Goal: Task Accomplishment & Management: Complete application form

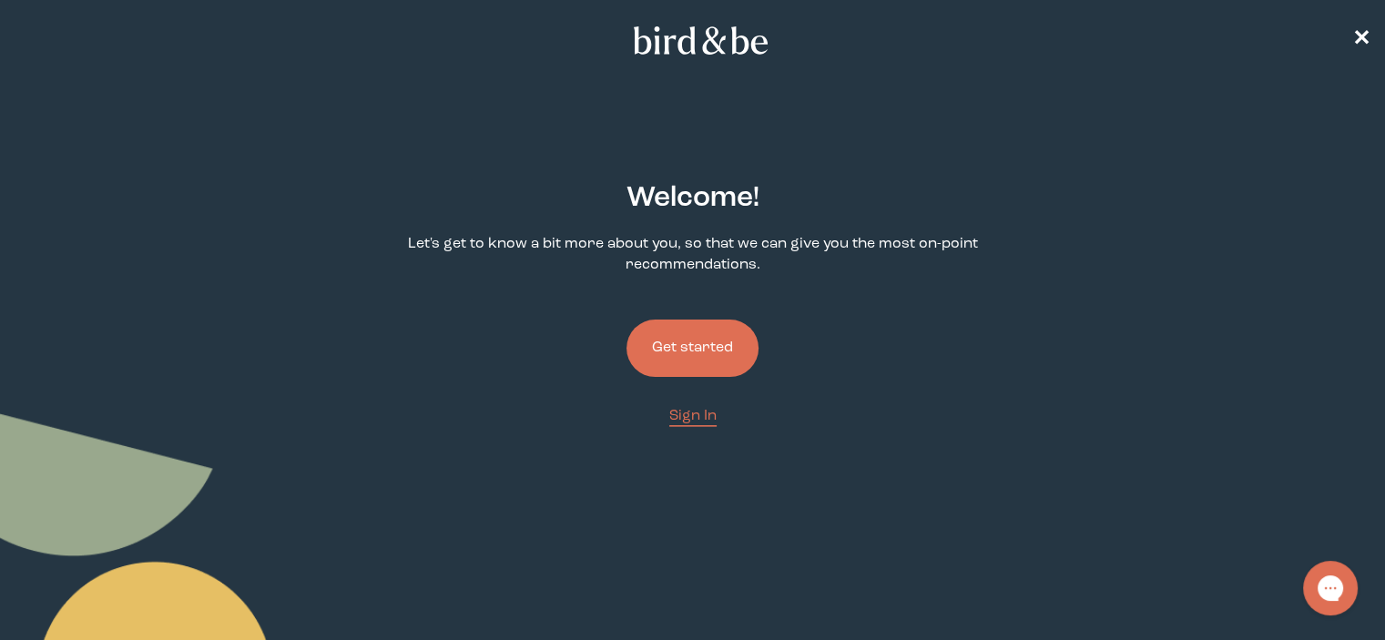
click at [723, 354] on button "Get started" at bounding box center [693, 348] width 132 height 57
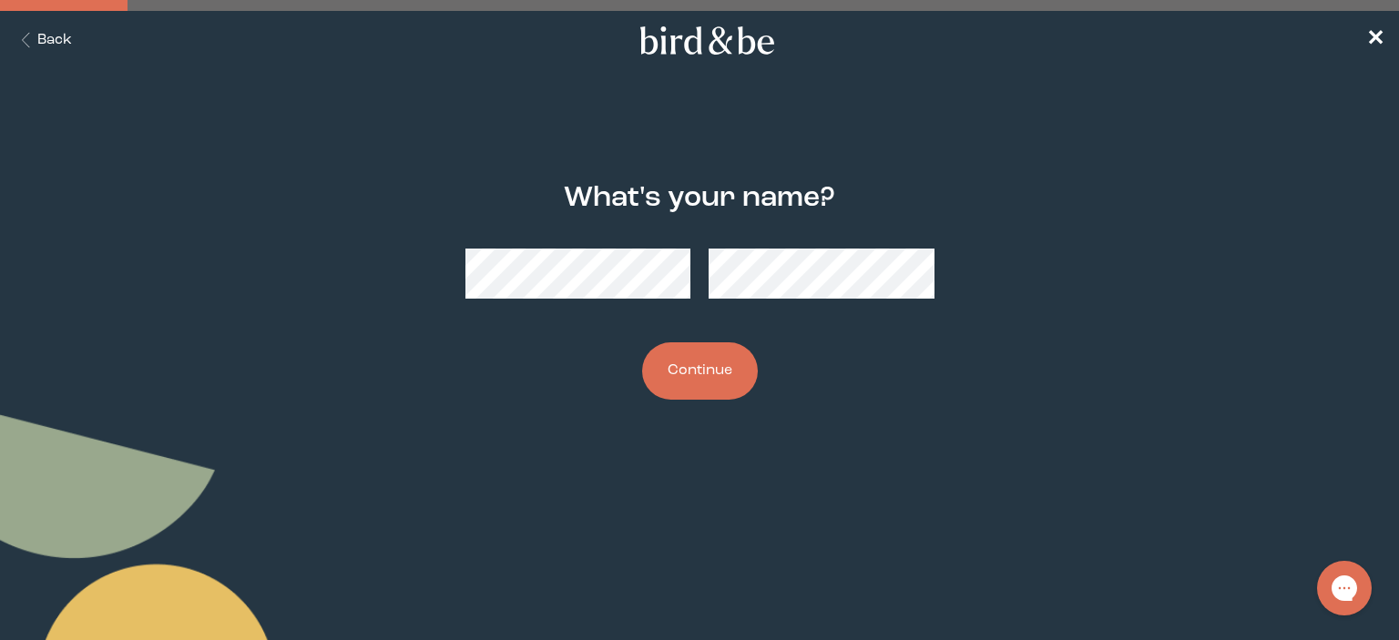
click at [739, 384] on button "Continue" at bounding box center [700, 370] width 116 height 57
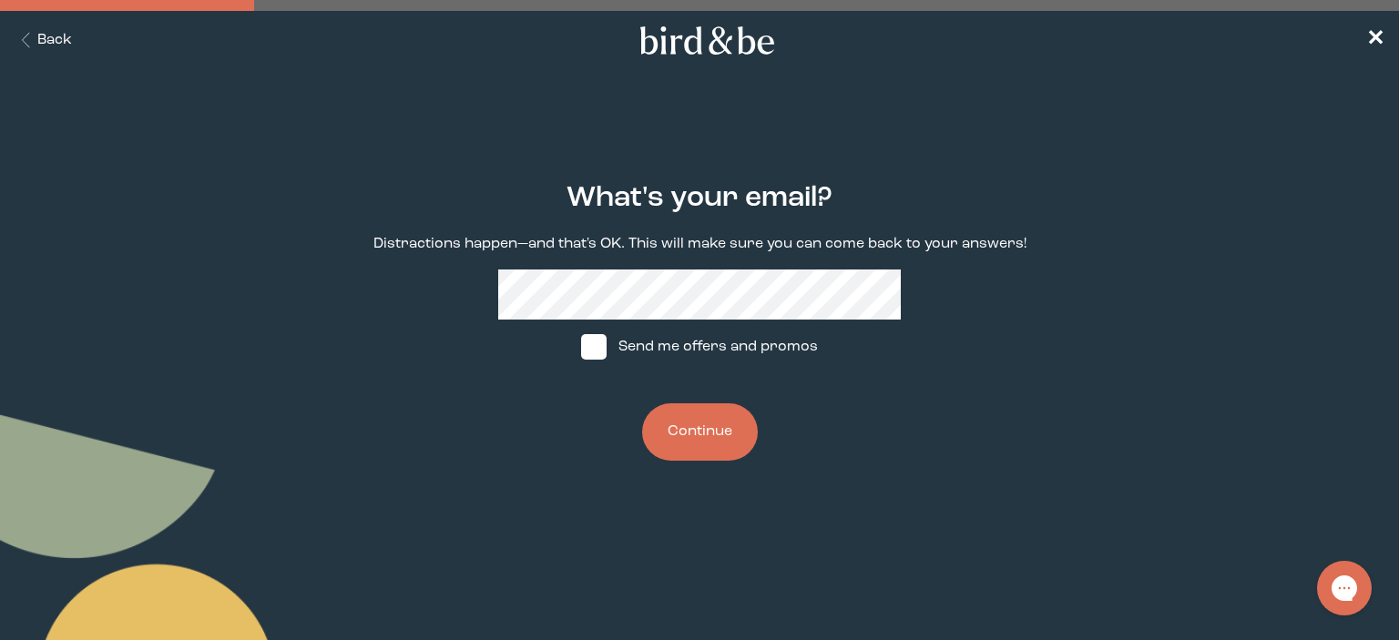
click at [729, 427] on button "Continue" at bounding box center [700, 431] width 116 height 57
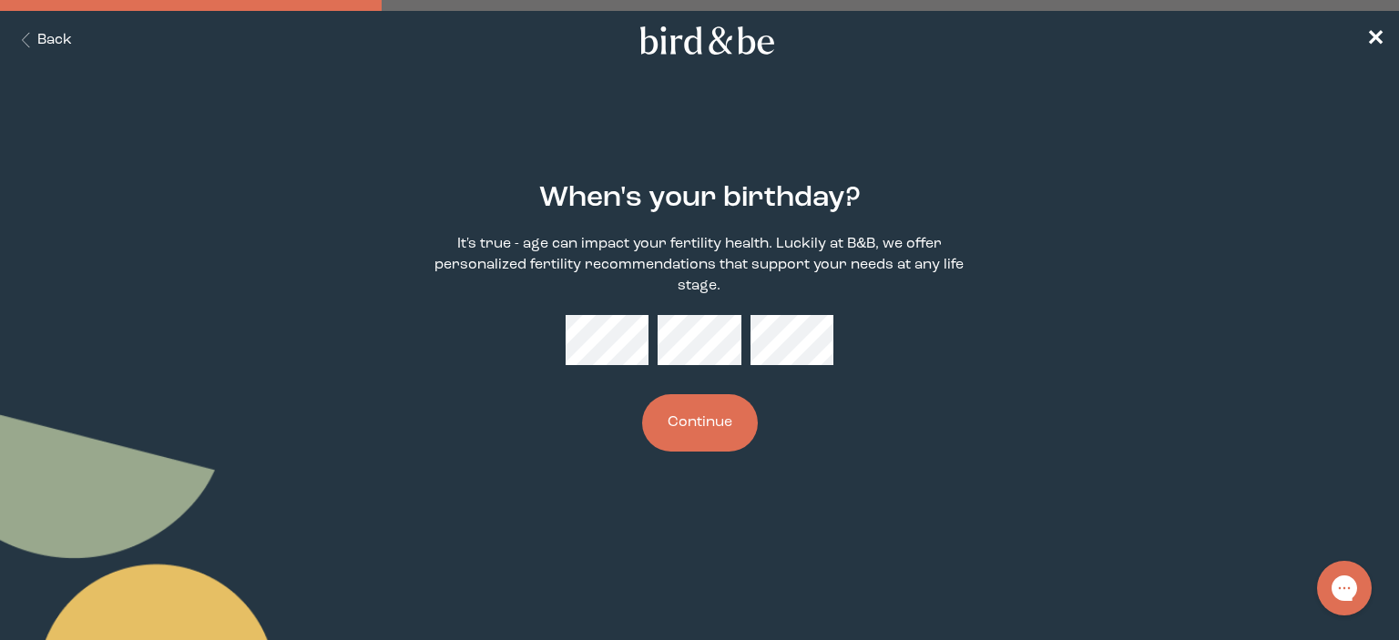
click at [729, 433] on button "Continue" at bounding box center [700, 422] width 116 height 57
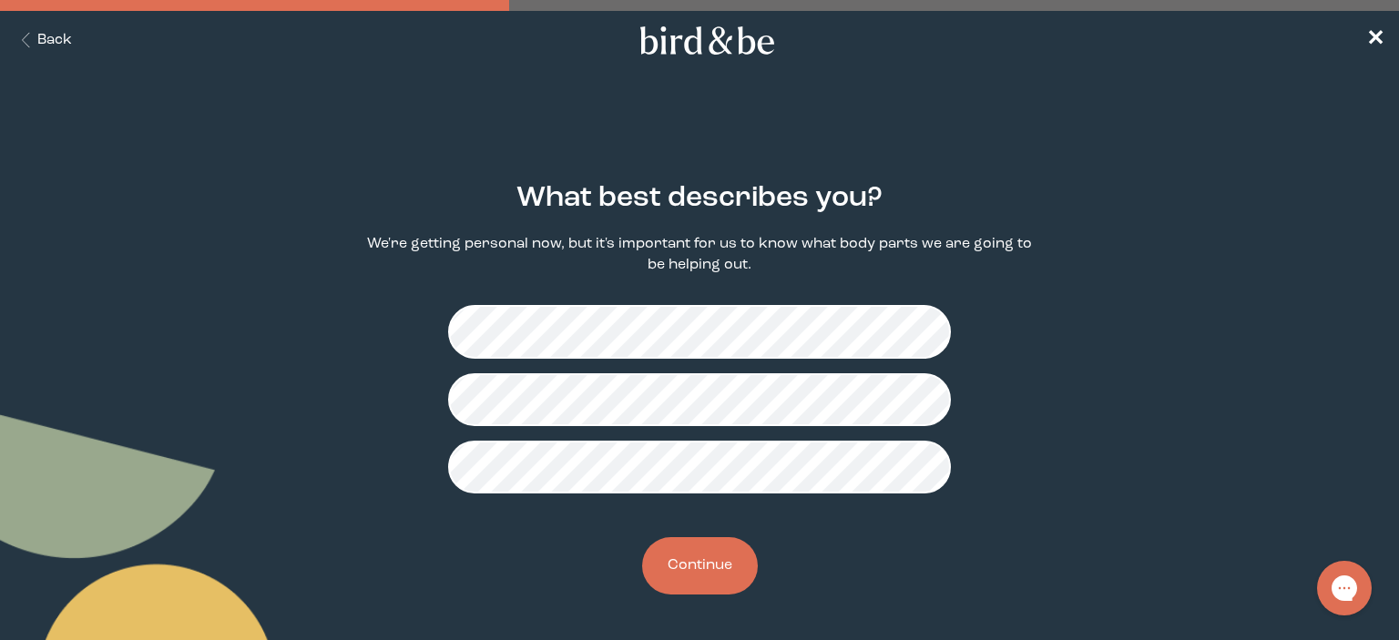
click at [725, 559] on button "Continue" at bounding box center [700, 565] width 116 height 57
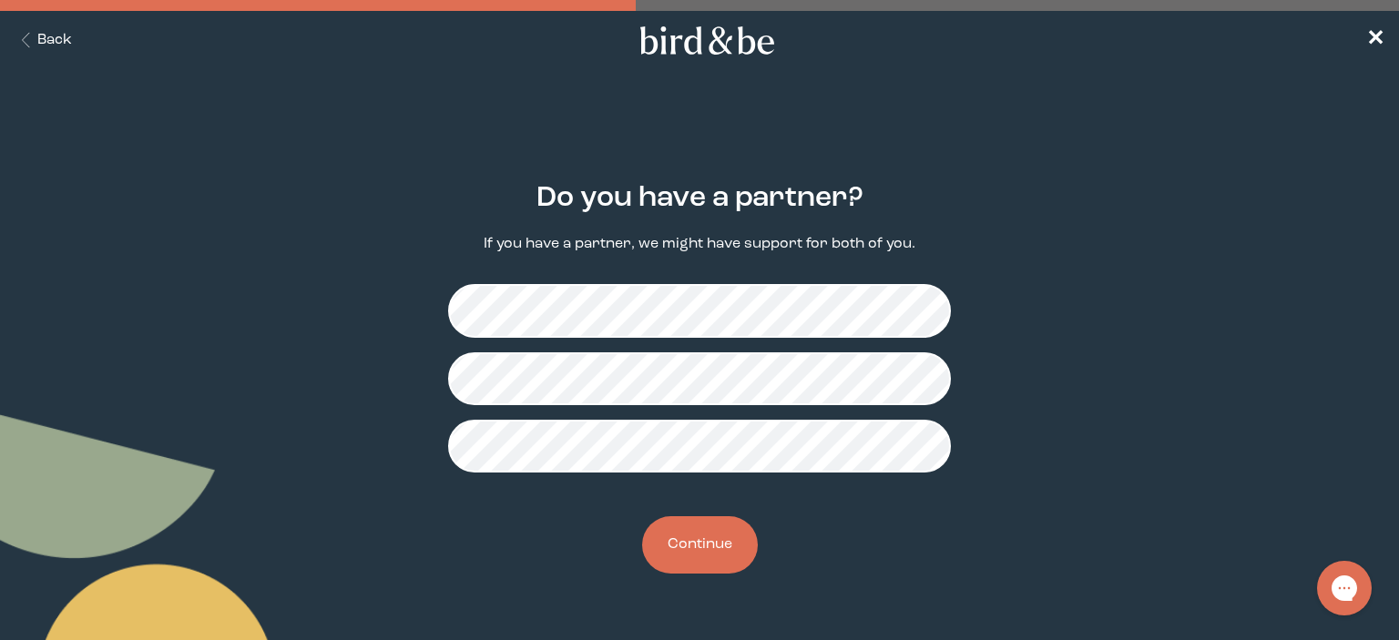
click at [729, 546] on button "Continue" at bounding box center [700, 544] width 116 height 57
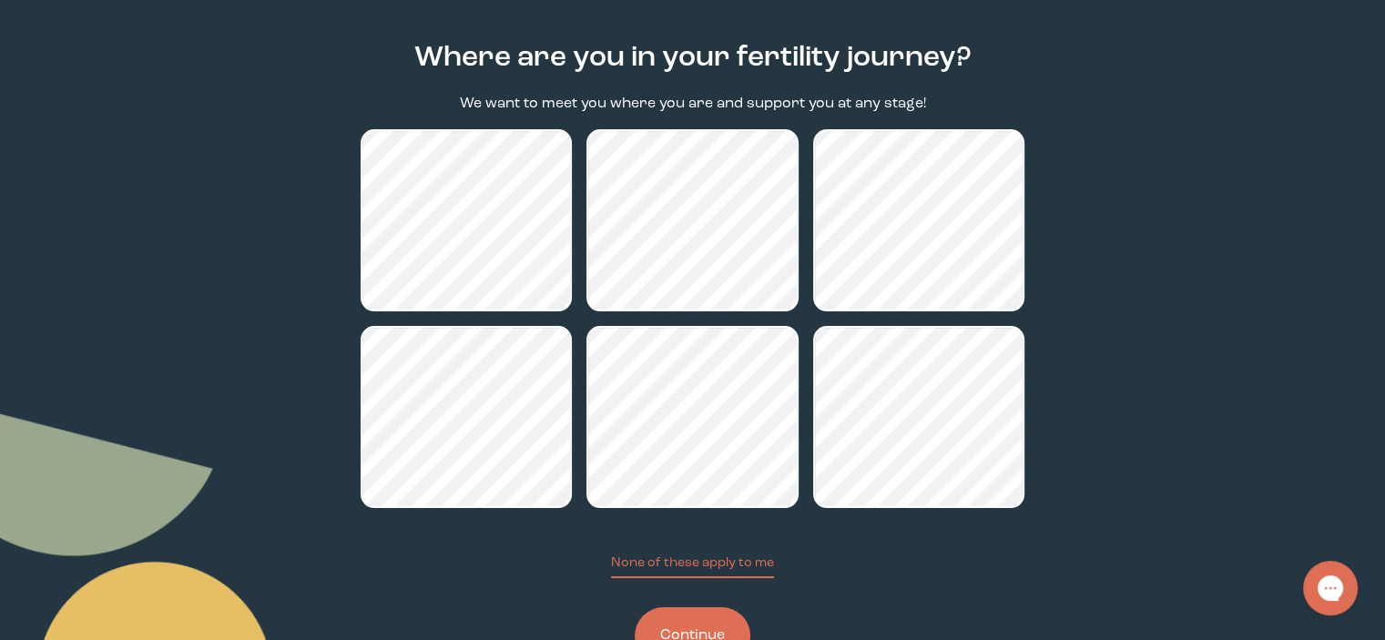
scroll to position [182, 0]
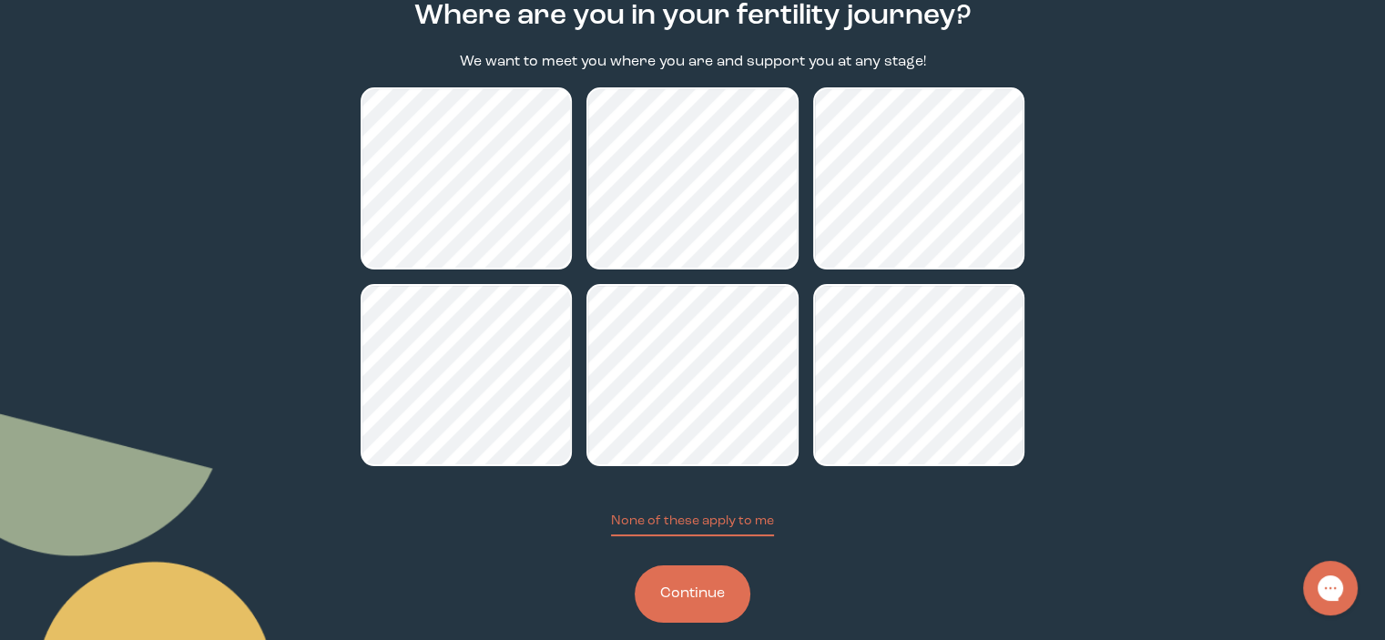
click at [710, 597] on button "Continue" at bounding box center [693, 594] width 116 height 57
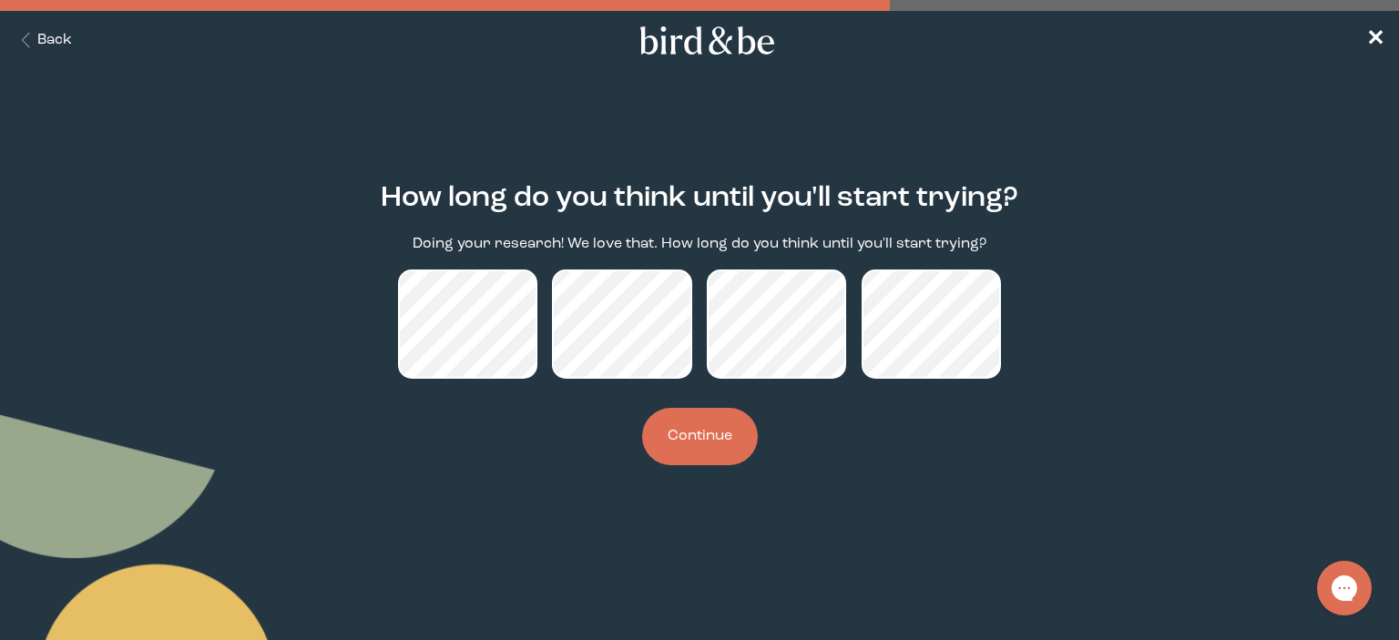
click at [703, 432] on button "Continue" at bounding box center [700, 436] width 116 height 57
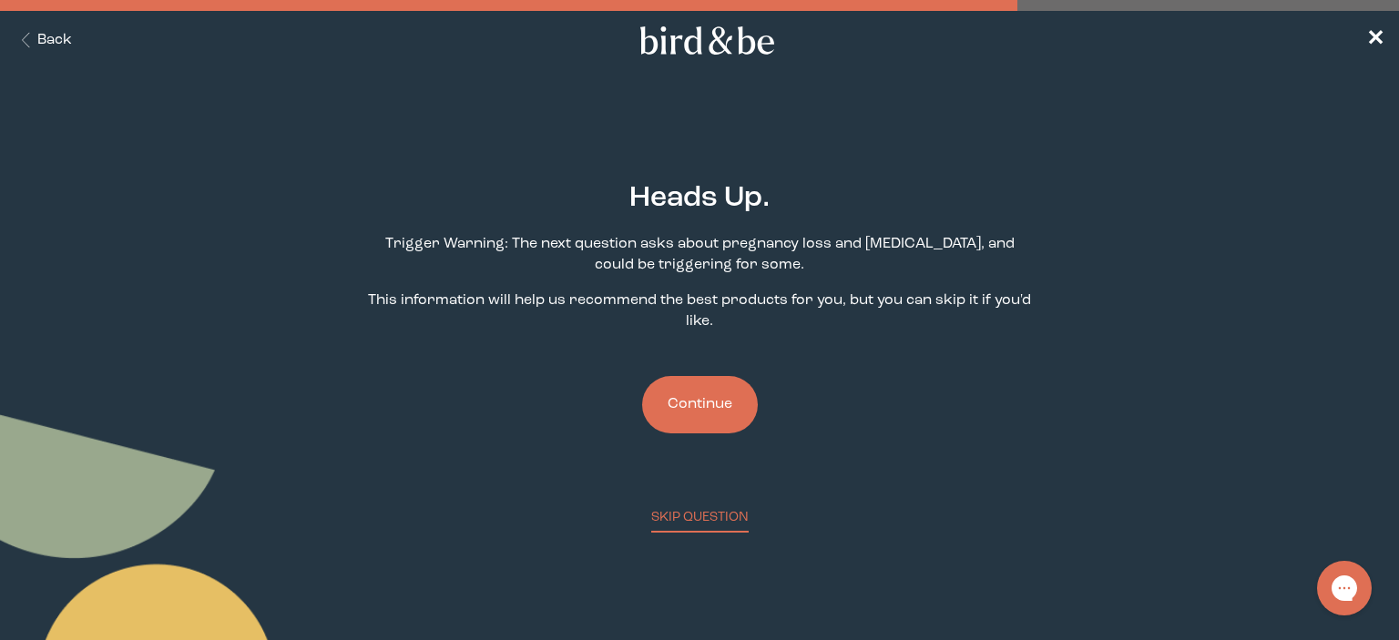
click at [707, 413] on button "Continue" at bounding box center [700, 404] width 116 height 57
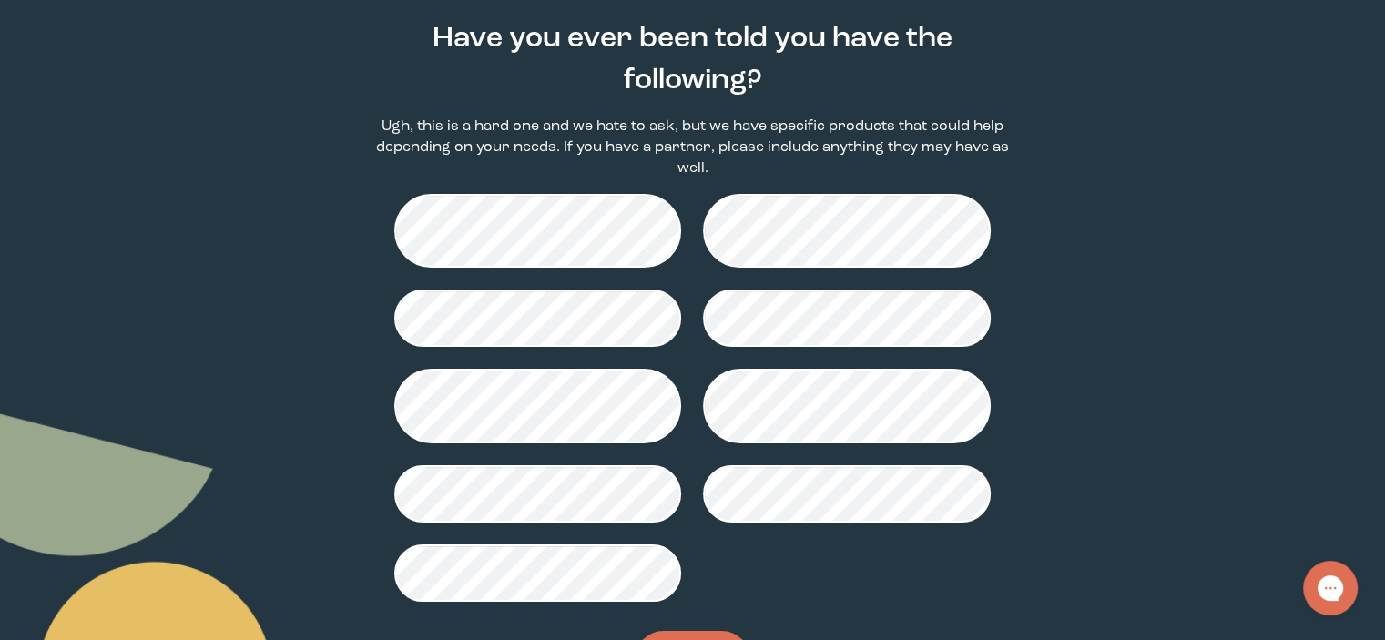
scroll to position [182, 0]
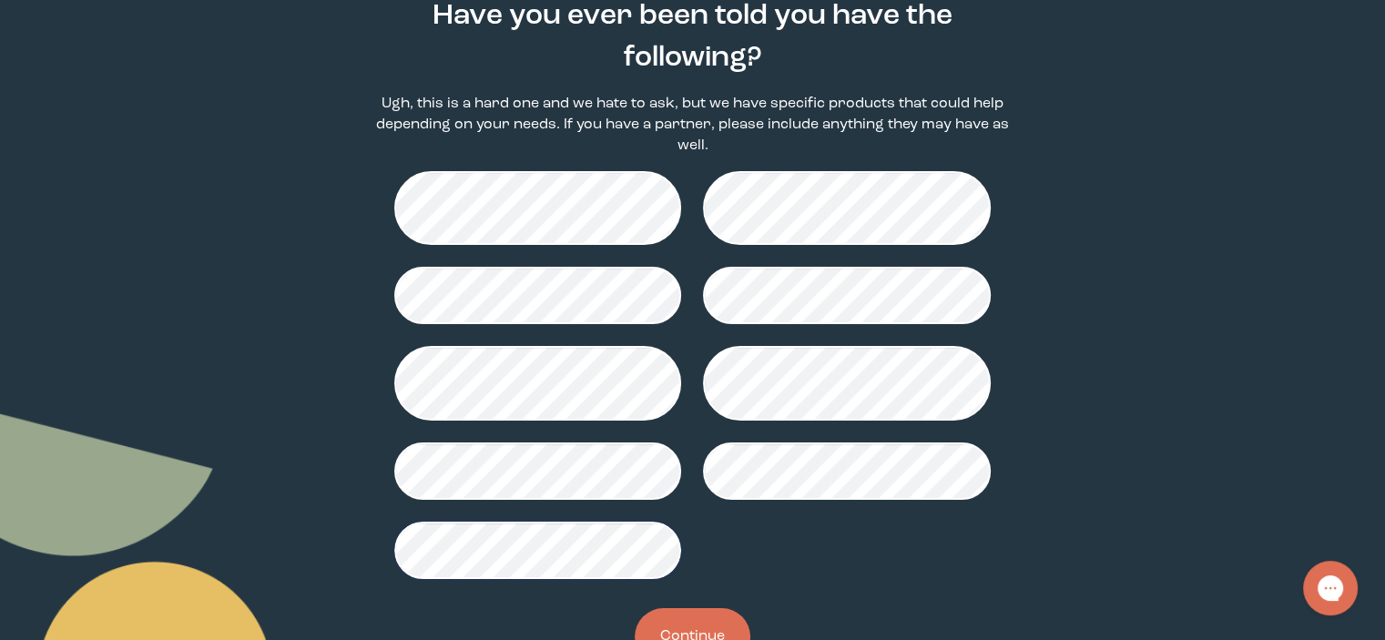
drag, startPoint x: 658, startPoint y: 607, endPoint x: 690, endPoint y: 614, distance: 32.7
click at [690, 614] on button "Continue" at bounding box center [693, 636] width 116 height 57
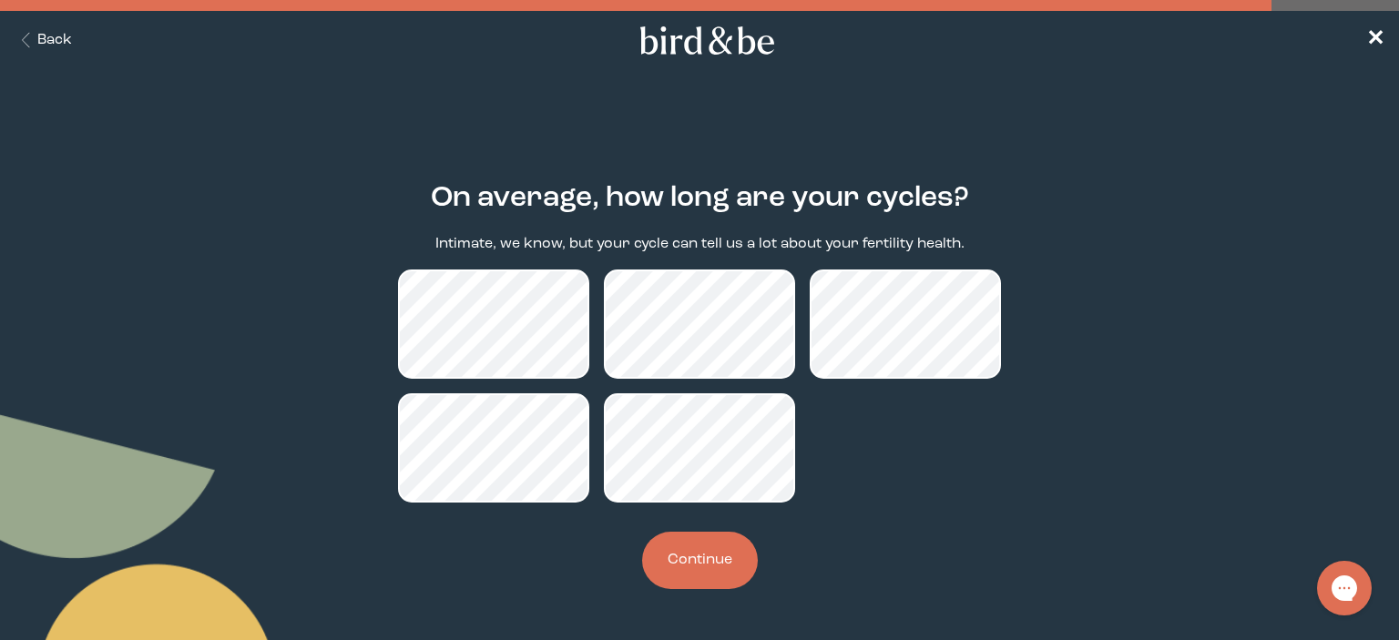
click at [709, 564] on button "Continue" at bounding box center [700, 560] width 116 height 57
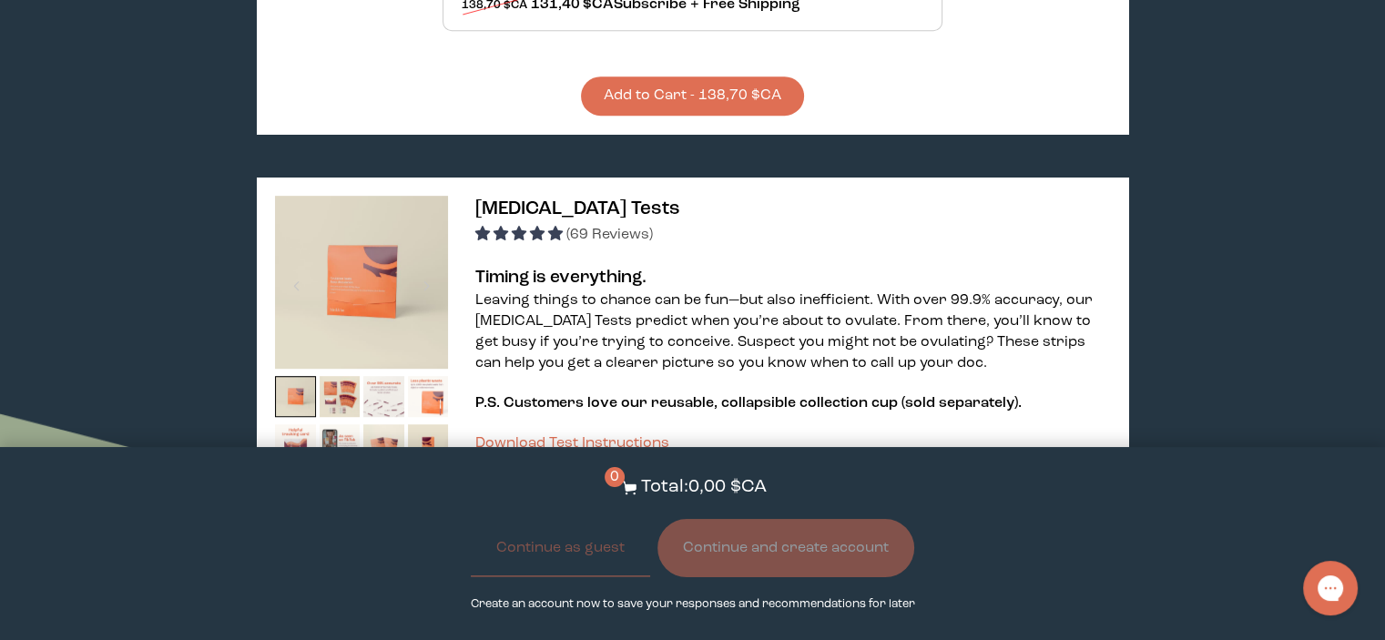
scroll to position [965, 0]
